Goal: Navigation & Orientation: Find specific page/section

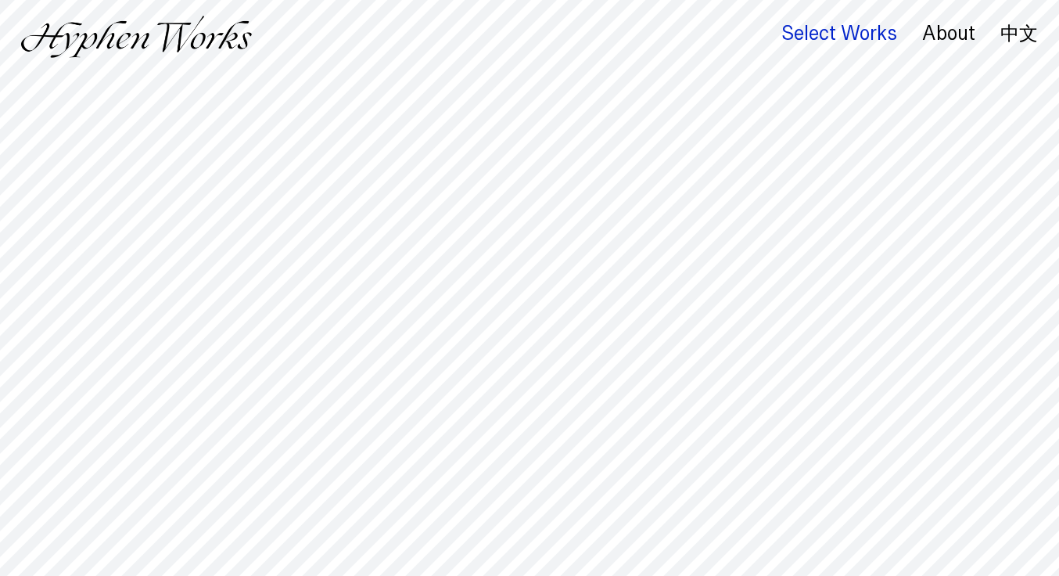
click at [816, 34] on div "Select Works" at bounding box center [839, 34] width 116 height 22
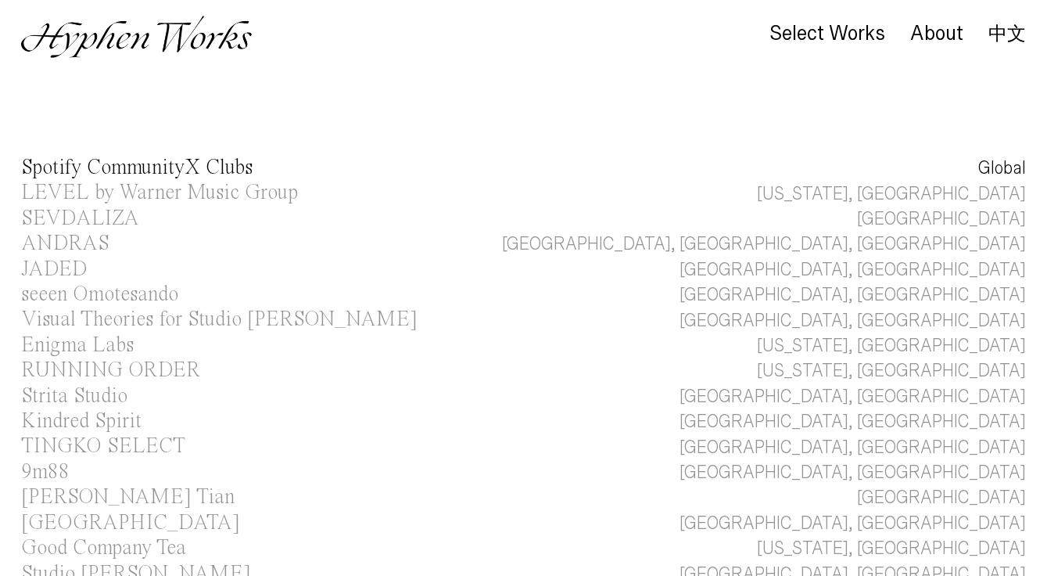
click at [95, 166] on div "Spotify CommunityX Clubs" at bounding box center [136, 167] width 231 height 21
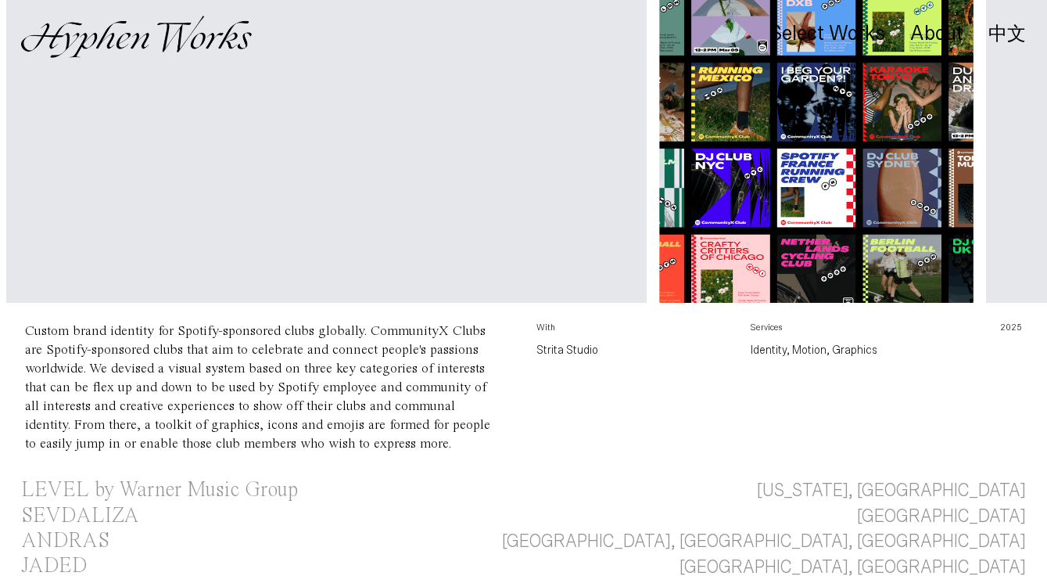
scroll to position [231, 0]
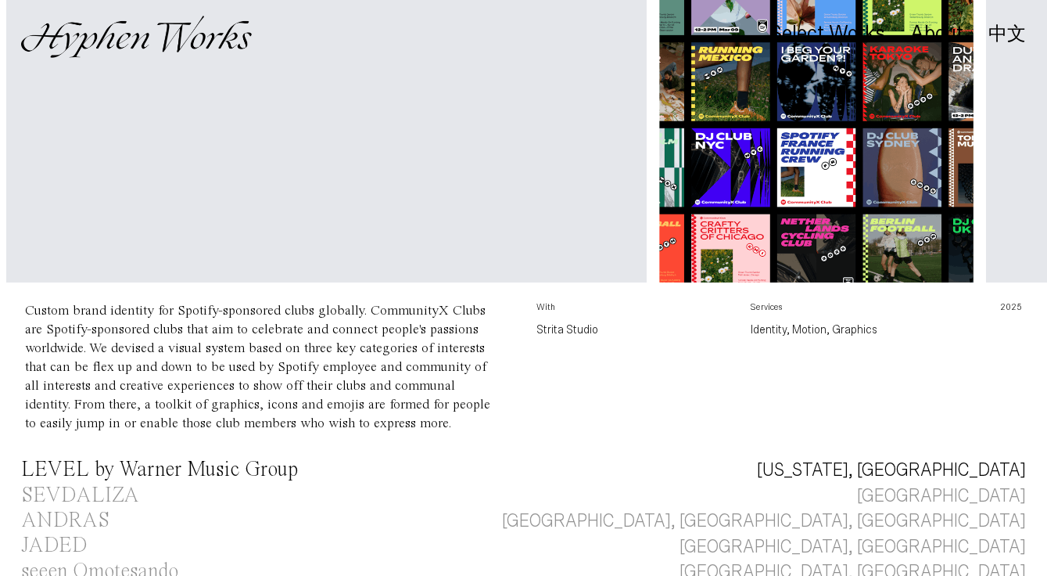
click at [197, 477] on div "LEVEL by Warner Music Group" at bounding box center [159, 469] width 277 height 21
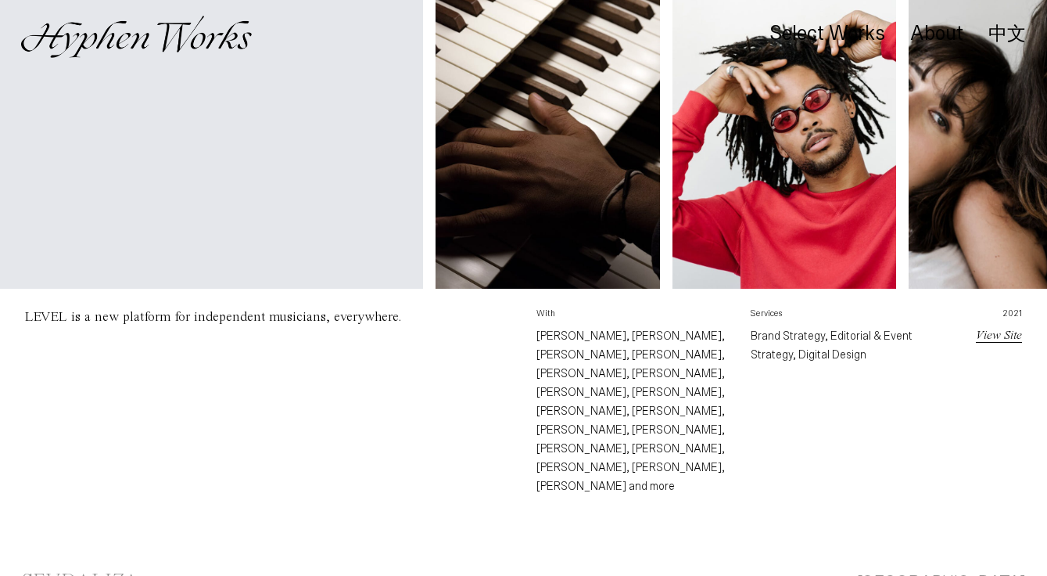
scroll to position [445, 0]
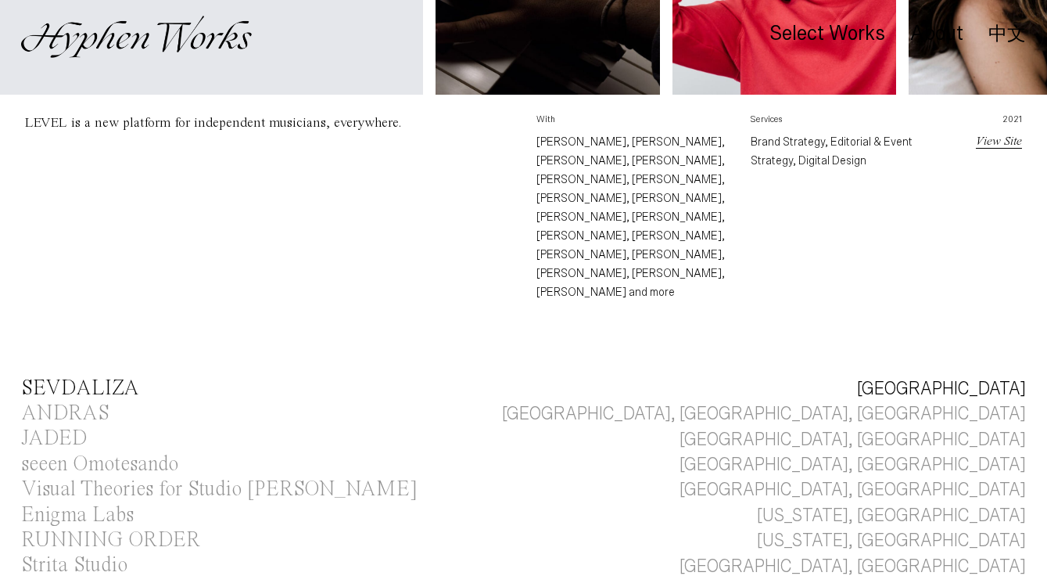
click at [100, 378] on div "SEVDALIZA" at bounding box center [80, 388] width 118 height 21
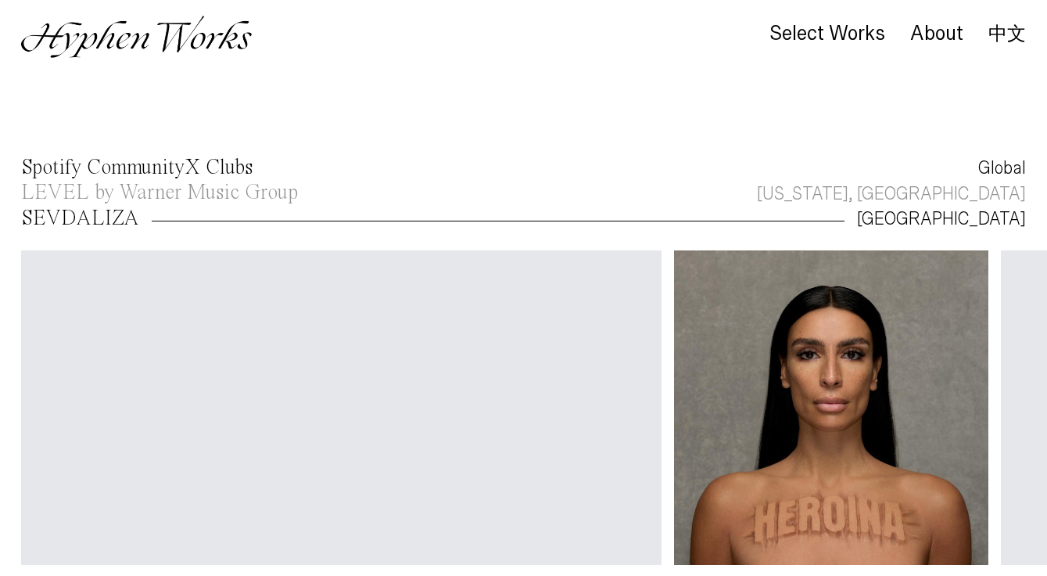
scroll to position [0, 1]
